Goal: Task Accomplishment & Management: Manage account settings

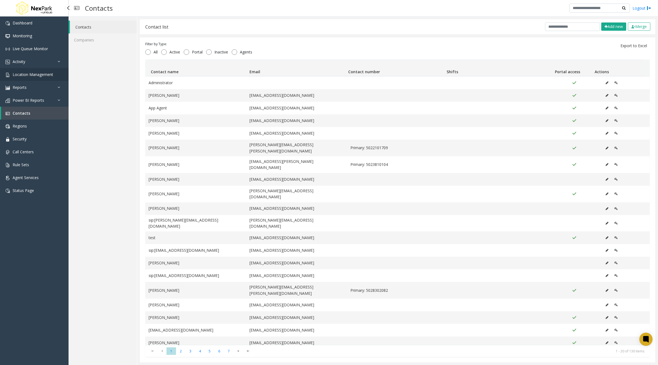
click at [28, 74] on span "Location Management" at bounding box center [33, 74] width 41 height 5
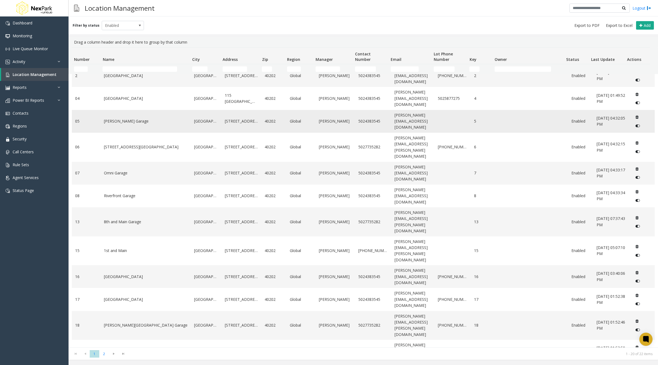
scroll to position [32, 0]
click at [137, 119] on link "[PERSON_NAME] Garage" at bounding box center [146, 122] width 84 height 6
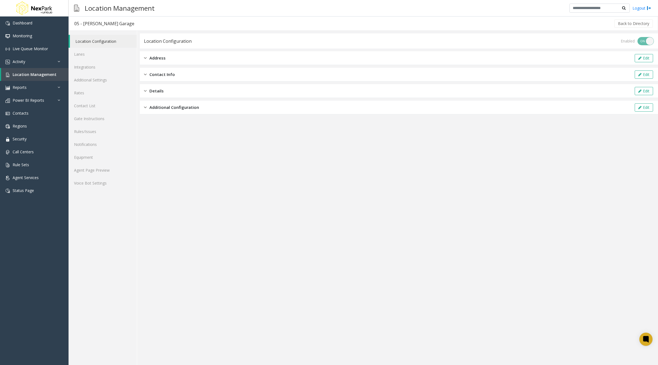
click at [171, 57] on div "Address Edit" at bounding box center [399, 58] width 518 height 14
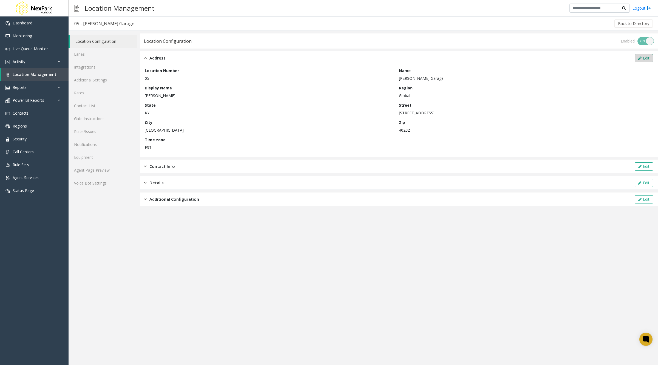
click at [643, 57] on button "Edit" at bounding box center [644, 58] width 18 height 8
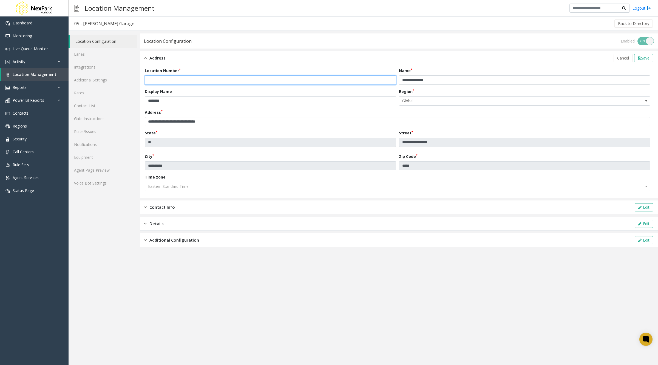
click at [150, 78] on input "**" at bounding box center [270, 79] width 251 height 9
type input "***"
click at [644, 57] on span "Save" at bounding box center [645, 57] width 8 height 5
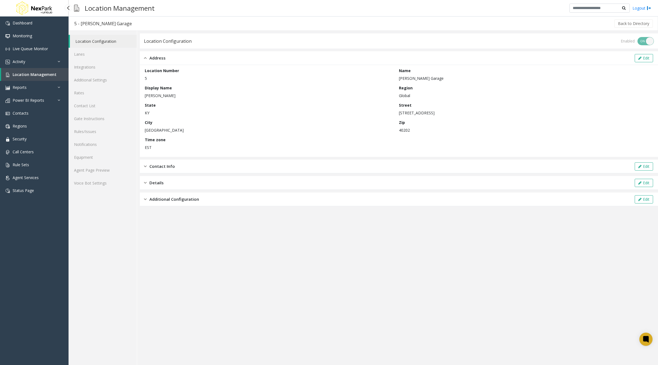
click at [34, 72] on span "Location Management" at bounding box center [35, 74] width 44 height 5
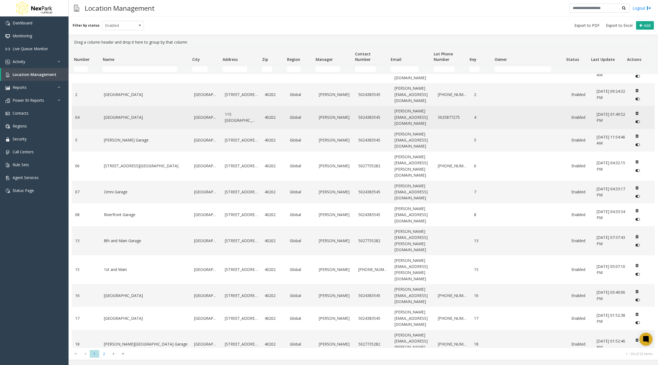
scroll to position [14, 0]
click at [136, 114] on link "[GEOGRAPHIC_DATA]" at bounding box center [146, 117] width 84 height 6
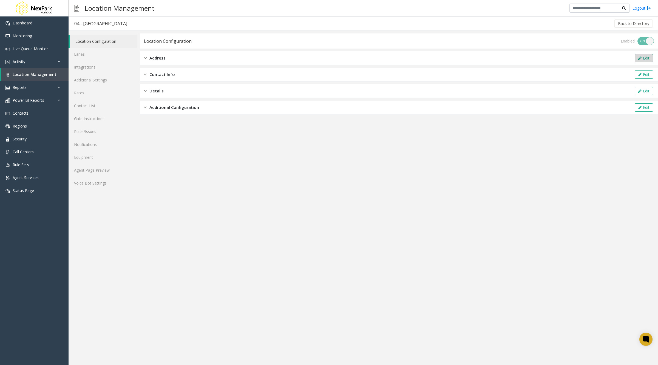
click at [646, 55] on button "Edit" at bounding box center [644, 58] width 18 height 8
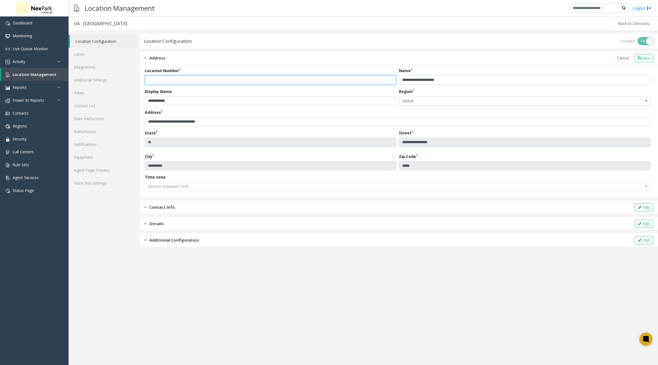
click at [149, 80] on input "**" at bounding box center [270, 79] width 251 height 9
click at [129, 238] on div "Location Configuration Lanes Integrations Additional Settings Rates Contact Lis…" at bounding box center [103, 198] width 69 height 334
click at [41, 72] on span "Location Management" at bounding box center [35, 74] width 44 height 5
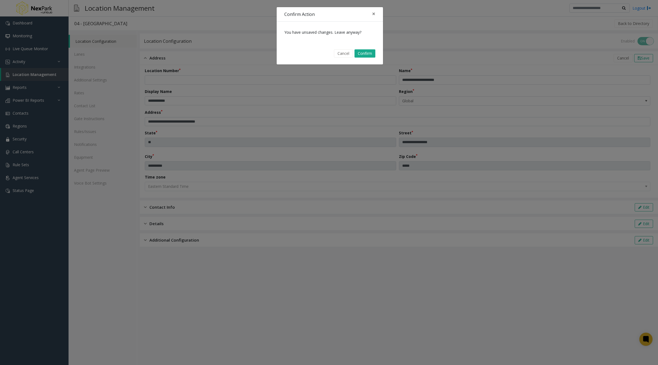
click at [346, 48] on div "Cancel Confirm" at bounding box center [329, 54] width 99 height 14
click at [344, 53] on button "Cancel" at bounding box center [343, 53] width 19 height 8
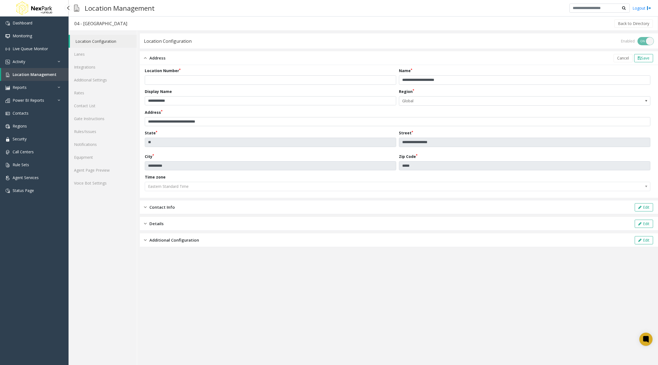
click at [41, 75] on span "Location Management" at bounding box center [35, 74] width 44 height 5
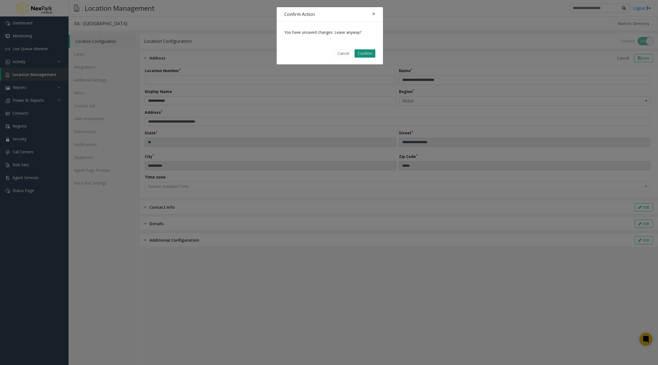
click at [371, 53] on button "Confirm" at bounding box center [364, 53] width 21 height 8
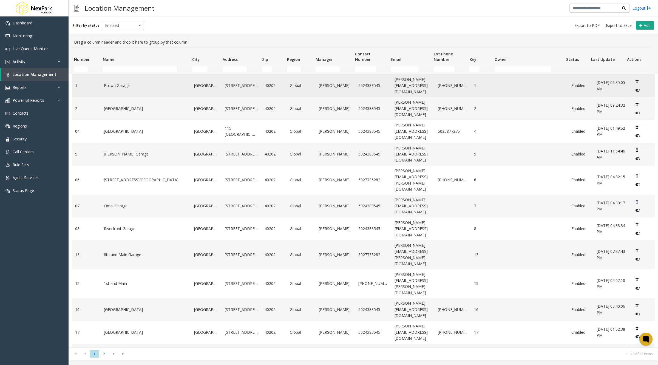
click at [123, 83] on link "Brown Garage" at bounding box center [146, 86] width 84 height 6
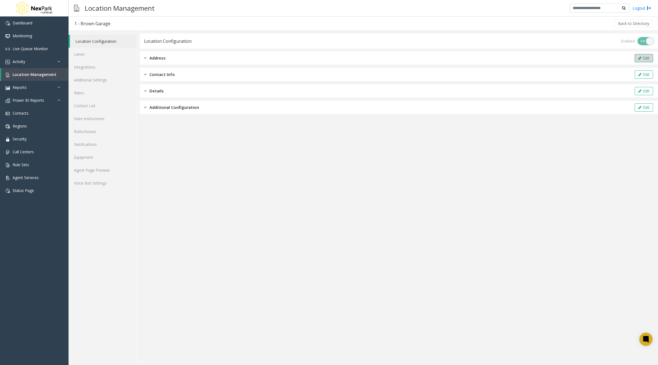
click at [646, 56] on button "Edit" at bounding box center [644, 58] width 18 height 8
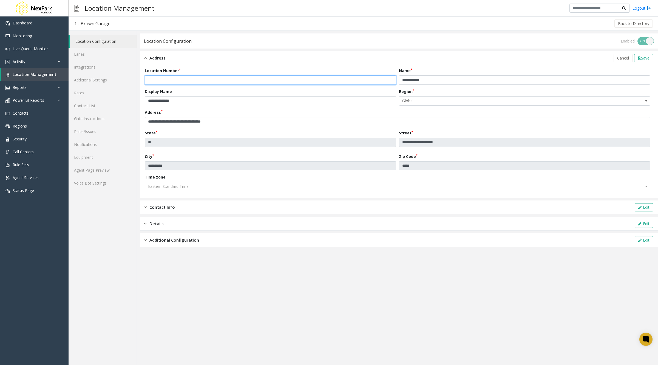
click at [147, 81] on input "*" at bounding box center [270, 79] width 251 height 9
type input "**"
click at [259, 112] on div "**********" at bounding box center [399, 117] width 508 height 17
click at [37, 75] on span "Location Management" at bounding box center [35, 74] width 44 height 5
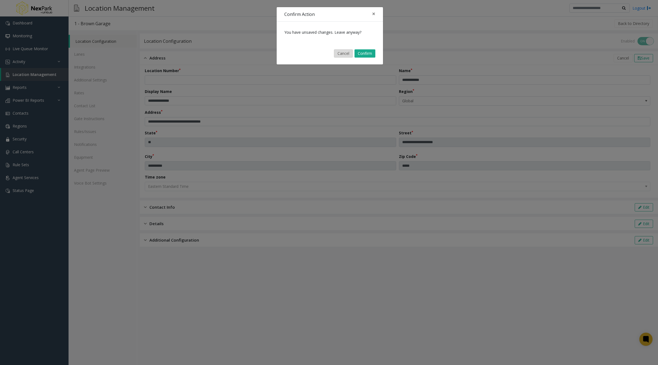
click at [339, 52] on button "Cancel" at bounding box center [343, 53] width 19 height 8
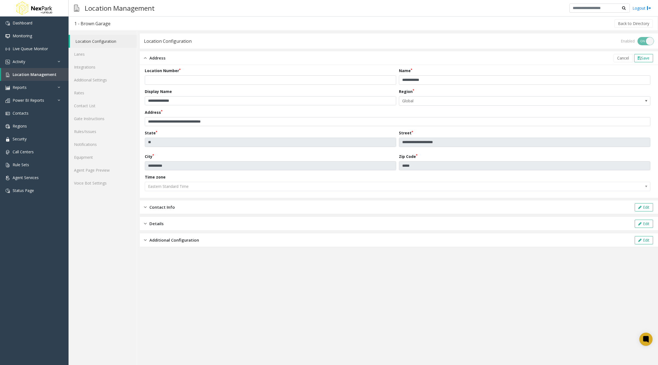
click at [90, 41] on link "Location Configuration" at bounding box center [103, 41] width 67 height 13
click at [86, 57] on link "Lanes" at bounding box center [103, 54] width 68 height 13
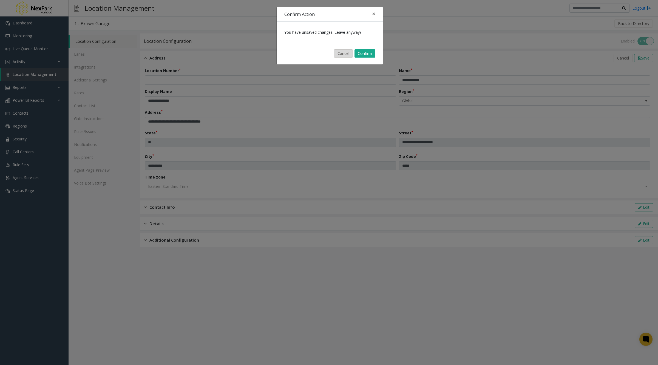
click at [343, 51] on button "Cancel" at bounding box center [343, 53] width 19 height 8
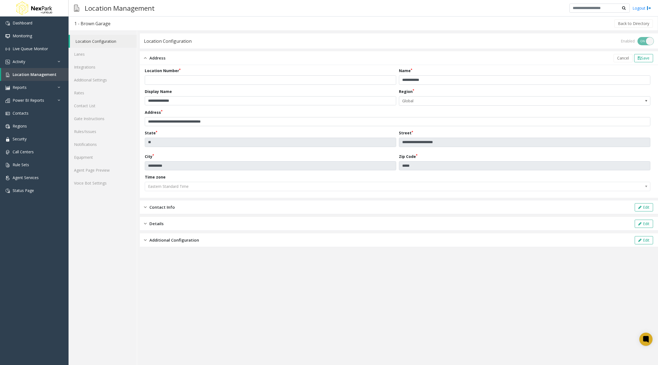
click at [86, 40] on link "Location Configuration" at bounding box center [103, 41] width 67 height 13
click at [84, 54] on link "Lanes" at bounding box center [103, 54] width 68 height 13
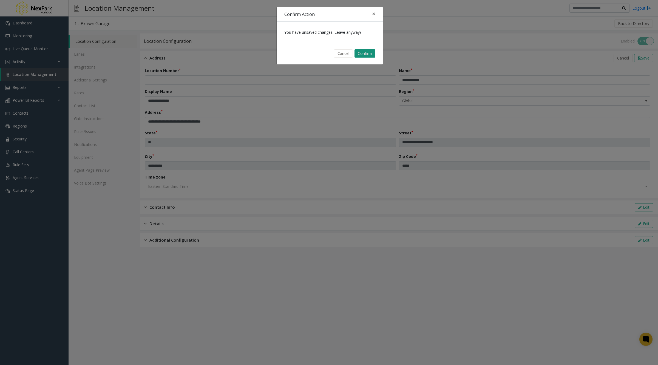
click at [369, 52] on button "Confirm" at bounding box center [364, 53] width 21 height 8
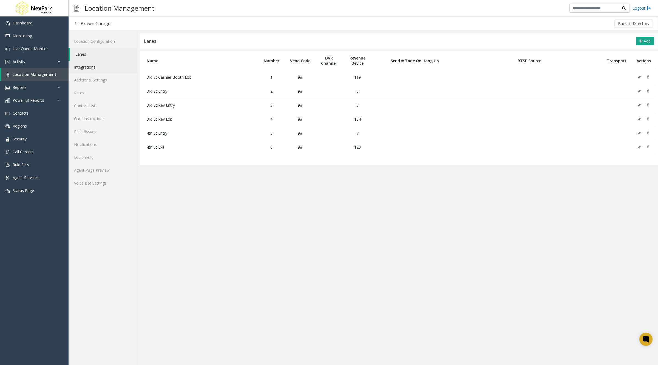
click at [86, 66] on link "Integrations" at bounding box center [103, 67] width 68 height 13
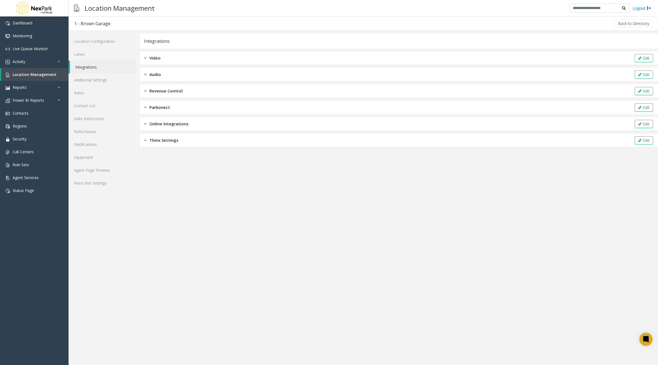
click at [355, 58] on div "Video Edit" at bounding box center [399, 58] width 518 height 14
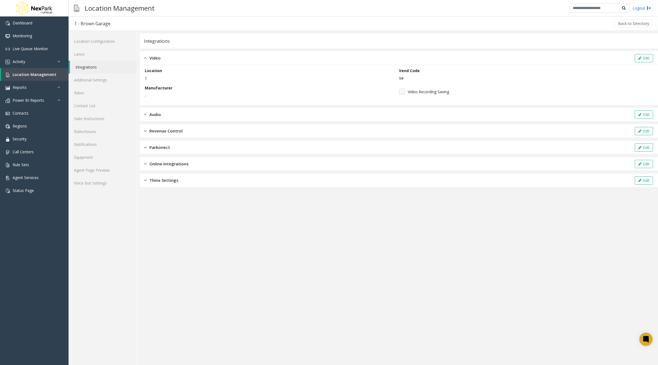
click at [347, 117] on div "Audio Edit" at bounding box center [399, 115] width 518 height 14
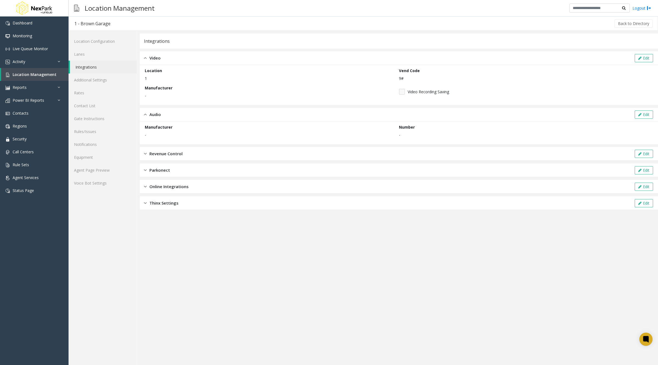
click at [325, 152] on div "Revenue Control Edit" at bounding box center [399, 154] width 518 height 14
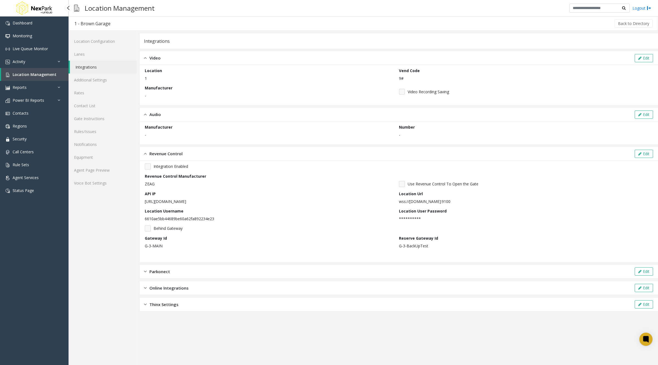
click at [42, 76] on span "Location Management" at bounding box center [35, 74] width 44 height 5
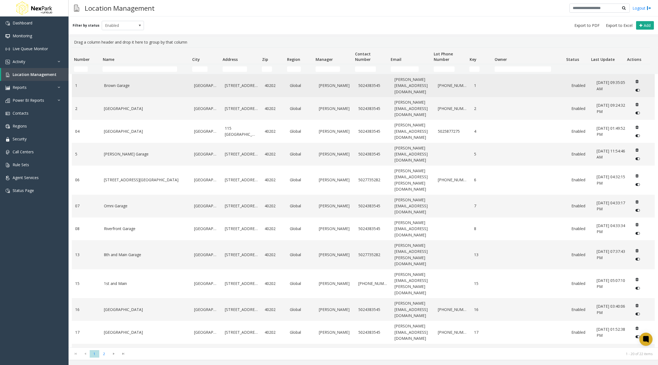
click at [150, 91] on td "Brown Garage" at bounding box center [146, 85] width 90 height 23
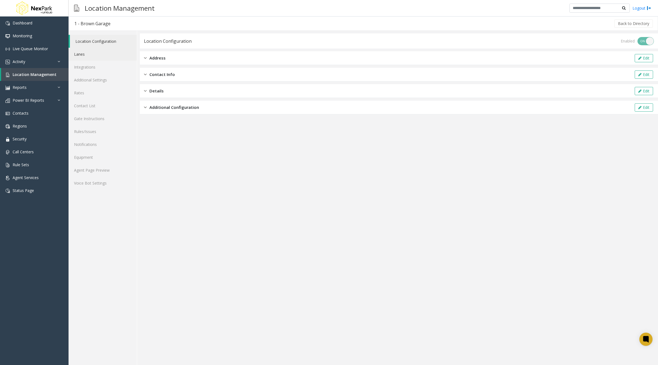
click at [83, 54] on link "Lanes" at bounding box center [103, 54] width 68 height 13
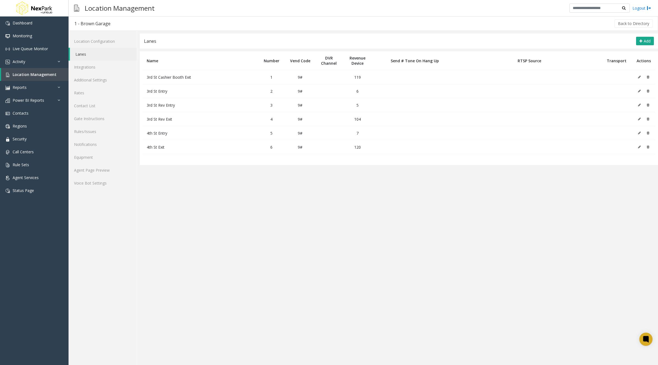
click at [638, 76] on icon at bounding box center [639, 76] width 3 height 3
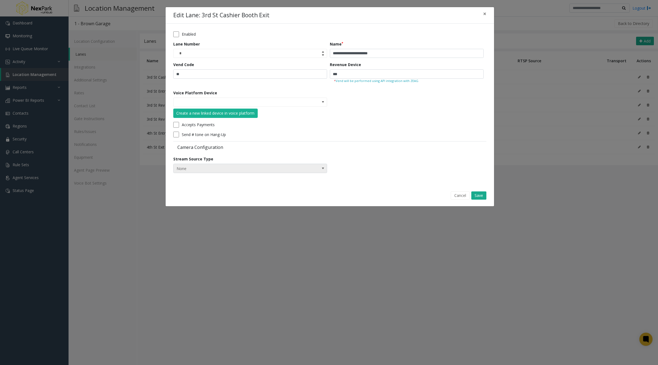
click at [251, 167] on span "None" at bounding box center [235, 168] width 123 height 9
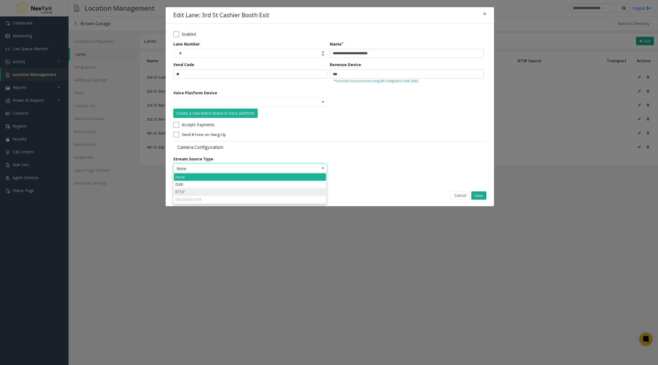
click at [204, 190] on li "RTSP" at bounding box center [250, 191] width 152 height 7
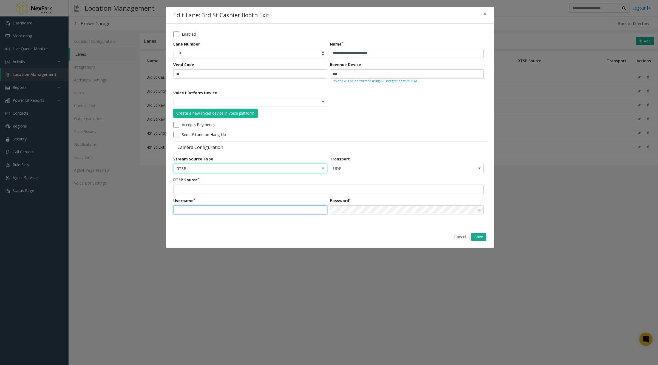
type input "********"
